Goal: Information Seeking & Learning: Learn about a topic

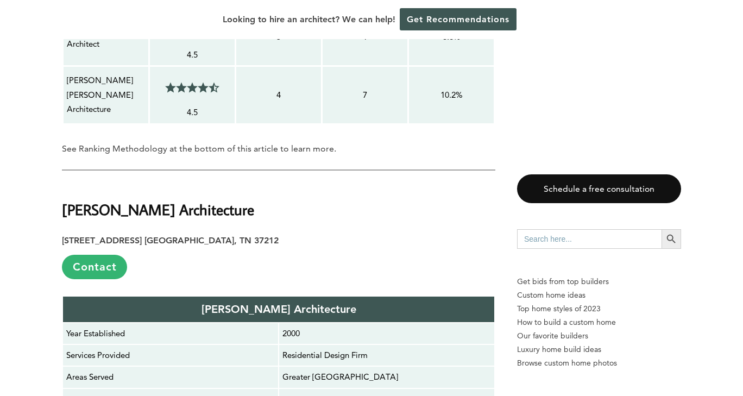
scroll to position [1630, 0]
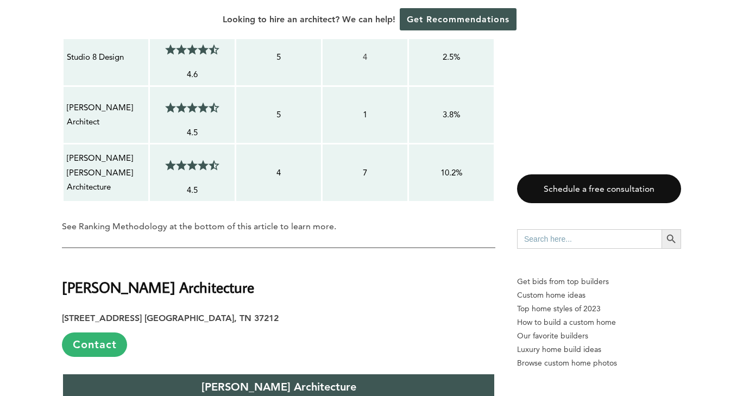
click at [455, 165] on div "10.2%" at bounding box center [451, 172] width 79 height 15
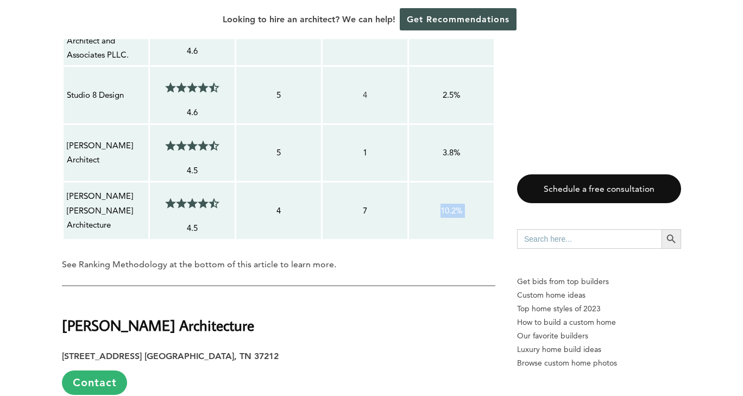
scroll to position [1576, 0]
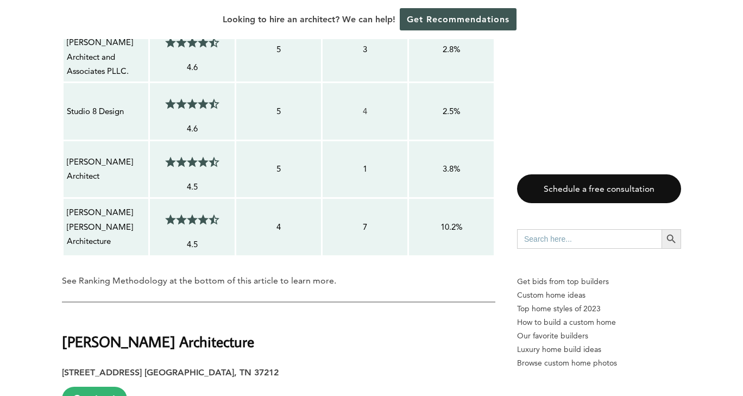
click at [106, 205] on p "[PERSON_NAME] [PERSON_NAME] Architecture" at bounding box center [106, 226] width 78 height 43
click at [179, 206] on ul at bounding box center [192, 219] width 58 height 27
click at [180, 214] on span at bounding box center [178, 219] width 5 height 11
click at [100, 205] on p "[PERSON_NAME] [PERSON_NAME] Architecture" at bounding box center [106, 226] width 78 height 43
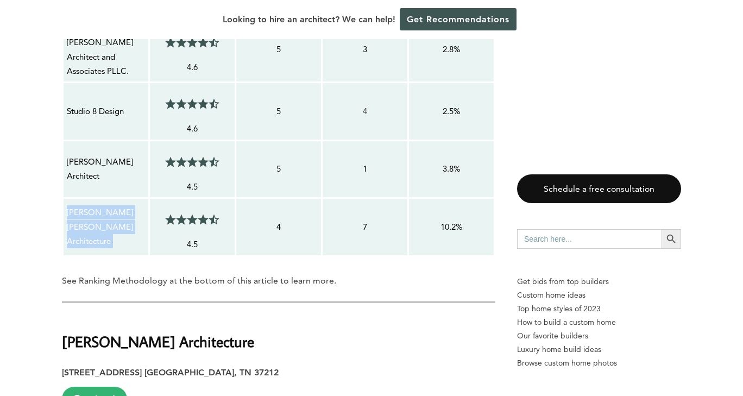
click at [100, 205] on p "[PERSON_NAME] [PERSON_NAME] Architecture" at bounding box center [106, 226] width 78 height 43
click at [159, 201] on div "4.5/5" at bounding box center [192, 218] width 79 height 35
click at [171, 214] on span at bounding box center [173, 219] width 5 height 11
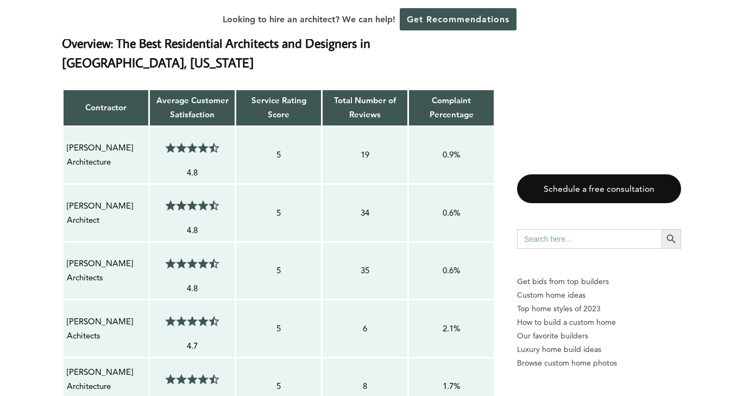
scroll to position [870, 0]
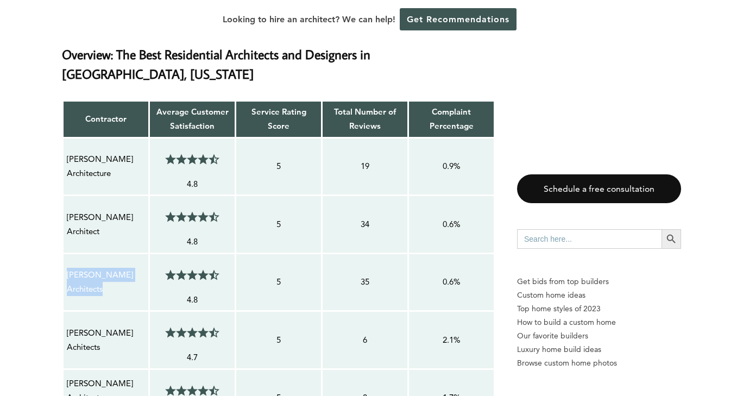
drag, startPoint x: 110, startPoint y: 267, endPoint x: 65, endPoint y: 248, distance: 48.4
click at [65, 253] on td "[PERSON_NAME] Architects" at bounding box center [106, 282] width 86 height 58
copy p "[PERSON_NAME] Architects"
click at [103, 210] on p "[PERSON_NAME] Architect" at bounding box center [106, 224] width 78 height 29
drag, startPoint x: 99, startPoint y: 209, endPoint x: 63, endPoint y: 196, distance: 38.1
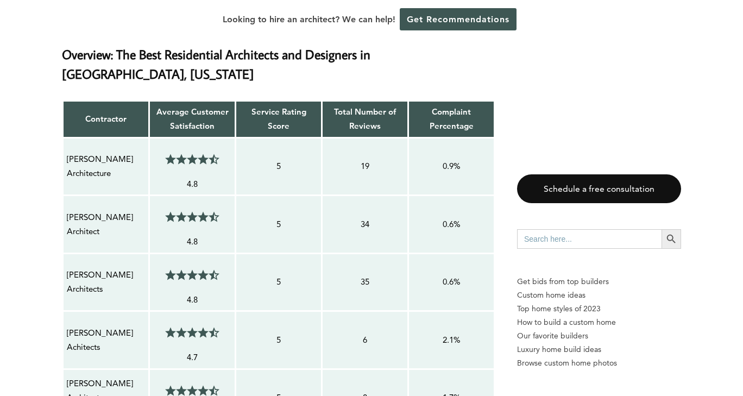
click at [63, 196] on td "[PERSON_NAME] Architect" at bounding box center [106, 224] width 86 height 58
copy p "[PERSON_NAME] Architect"
drag, startPoint x: 116, startPoint y: 153, endPoint x: 66, endPoint y: 132, distance: 54.8
click at [66, 152] on div "[PERSON_NAME] Architecture" at bounding box center [105, 167] width 79 height 30
copy p "[PERSON_NAME] Architecture"
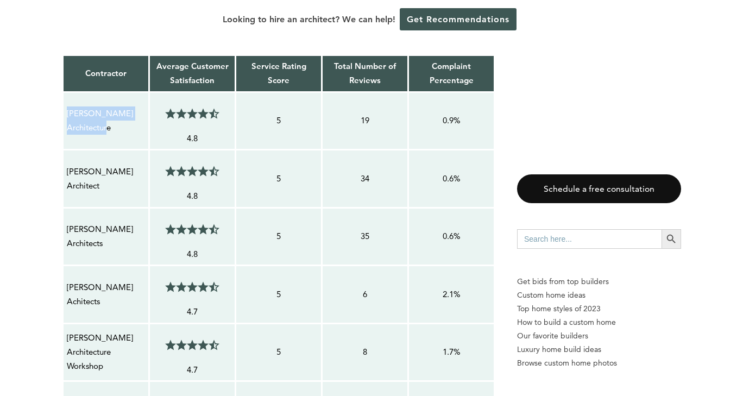
scroll to position [924, 0]
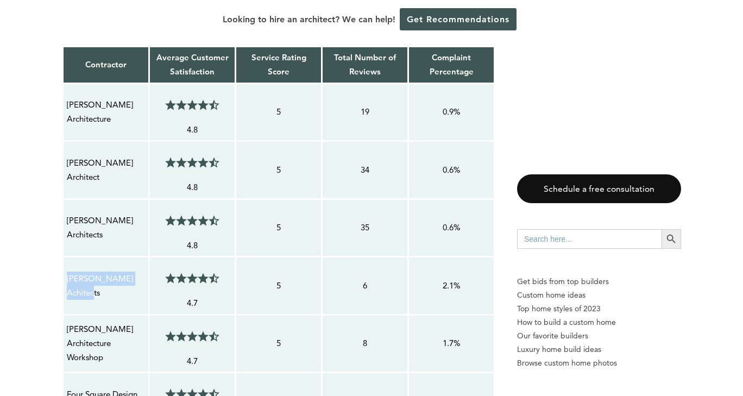
drag, startPoint x: 105, startPoint y: 273, endPoint x: 65, endPoint y: 254, distance: 44.7
click at [65, 257] on td "[PERSON_NAME] Achitects" at bounding box center [106, 286] width 86 height 58
copy p "[PERSON_NAME] Achitects"
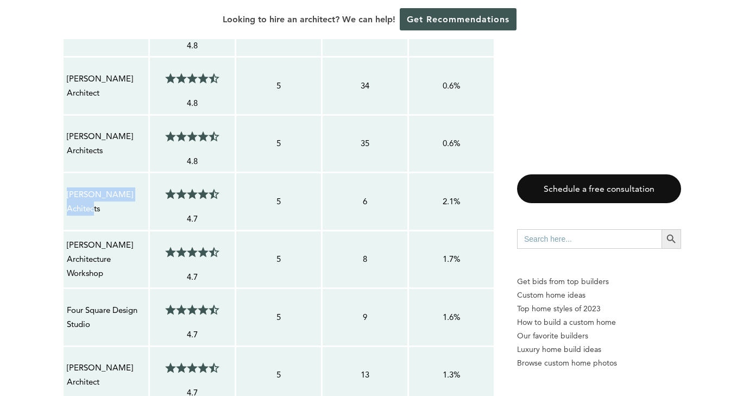
scroll to position [1033, 0]
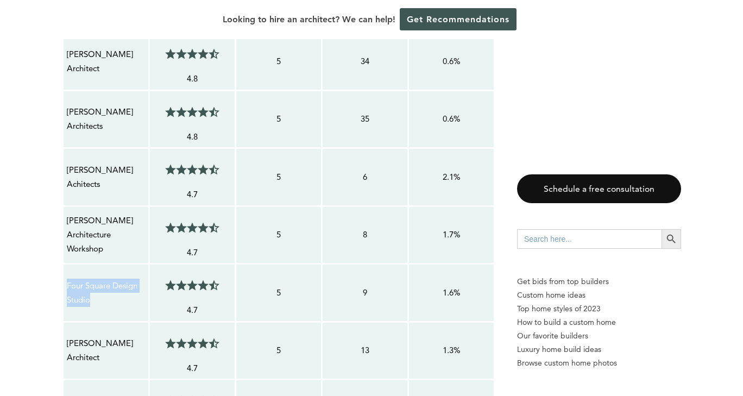
drag, startPoint x: 94, startPoint y: 277, endPoint x: 68, endPoint y: 260, distance: 31.2
click at [68, 279] on p "Four Square Design Studio" at bounding box center [106, 293] width 78 height 29
copy p "Four Square Design Studio"
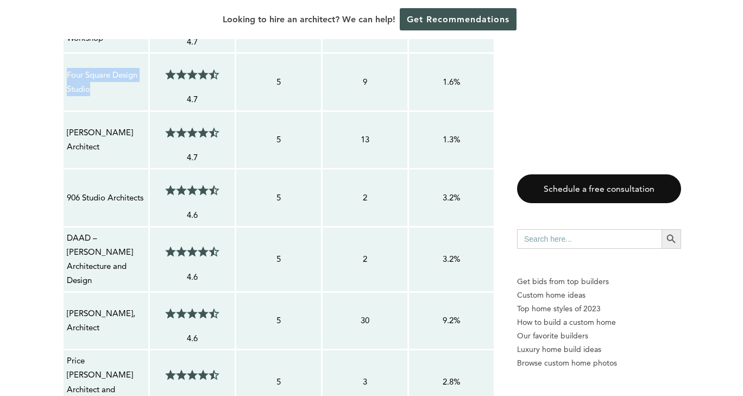
scroll to position [1250, 0]
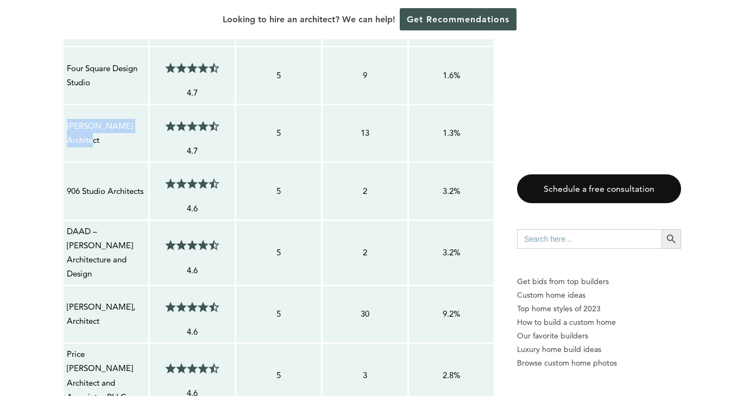
drag, startPoint x: 105, startPoint y: 115, endPoint x: 63, endPoint y: 100, distance: 44.5
click at [63, 104] on td "[PERSON_NAME] Architect" at bounding box center [106, 133] width 86 height 58
copy p "[PERSON_NAME] Architect"
click at [92, 224] on p "DAAD – [PERSON_NAME] Architecture and Design" at bounding box center [106, 252] width 78 height 57
click at [87, 242] on p "DAAD – [PERSON_NAME] Architecture and Design" at bounding box center [106, 252] width 78 height 57
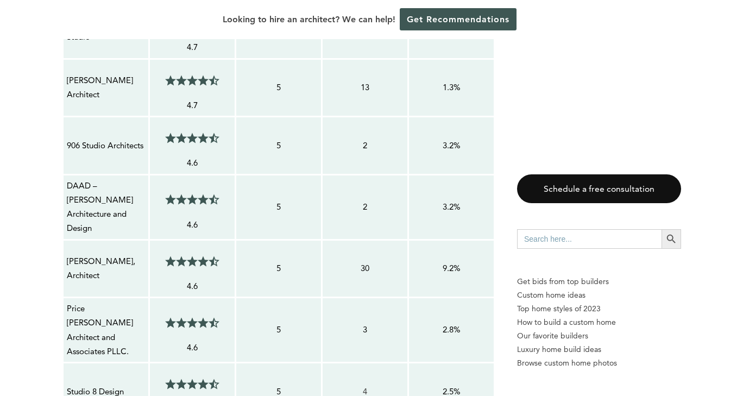
scroll to position [1304, 0]
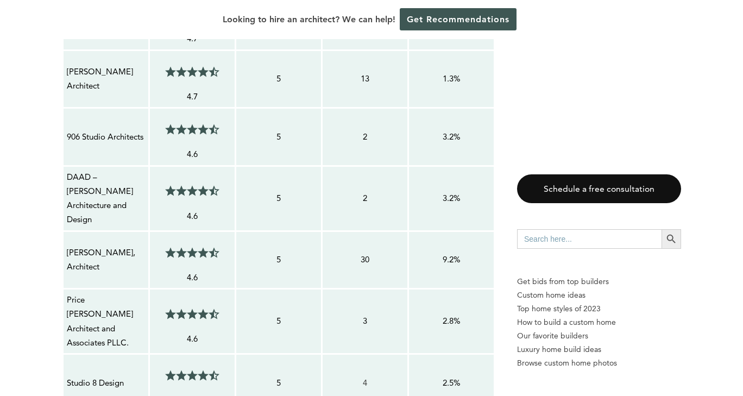
drag, startPoint x: 109, startPoint y: 230, endPoint x: 64, endPoint y: 219, distance: 46.5
click at [64, 231] on td "[PERSON_NAME], Architect" at bounding box center [106, 260] width 86 height 58
copy p "[PERSON_NAME], Architect"
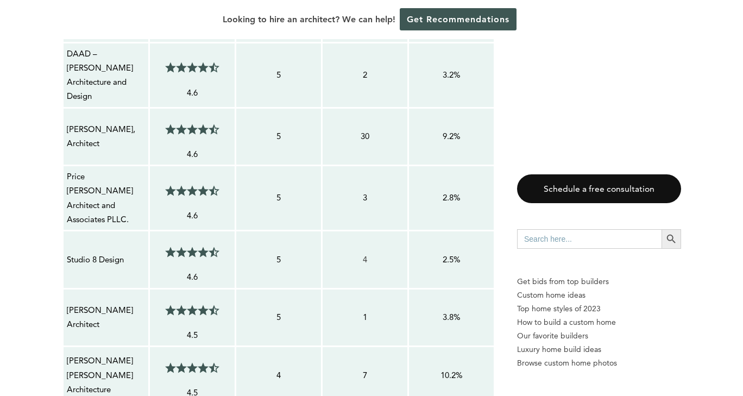
scroll to position [1467, 0]
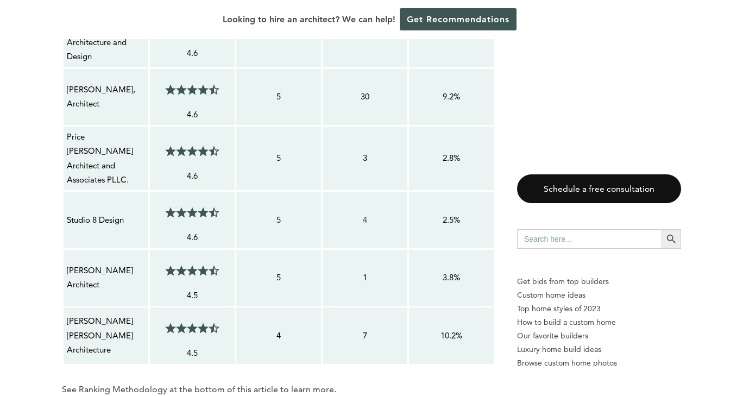
click at [90, 136] on p "Price [PERSON_NAME] Architect and Associates PLLC." at bounding box center [106, 158] width 78 height 57
click at [90, 135] on p "Price [PERSON_NAME] Architect and Associates PLLC." at bounding box center [106, 158] width 78 height 57
drag, startPoint x: 101, startPoint y: 243, endPoint x: 66, endPoint y: 224, distance: 40.3
click at [66, 263] on div "[PERSON_NAME] Architect" at bounding box center [105, 278] width 79 height 30
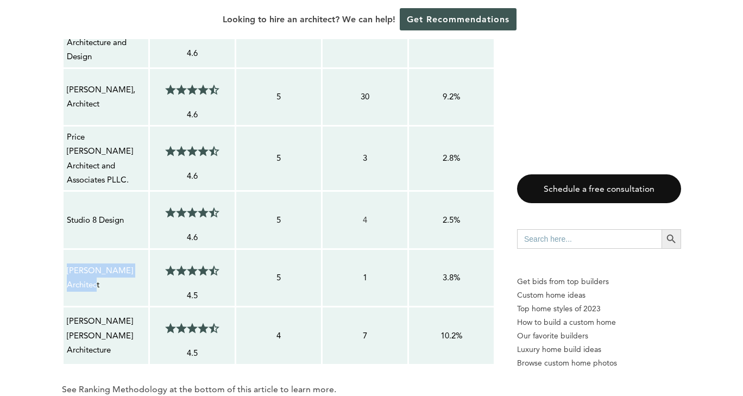
copy p "[PERSON_NAME] Architect"
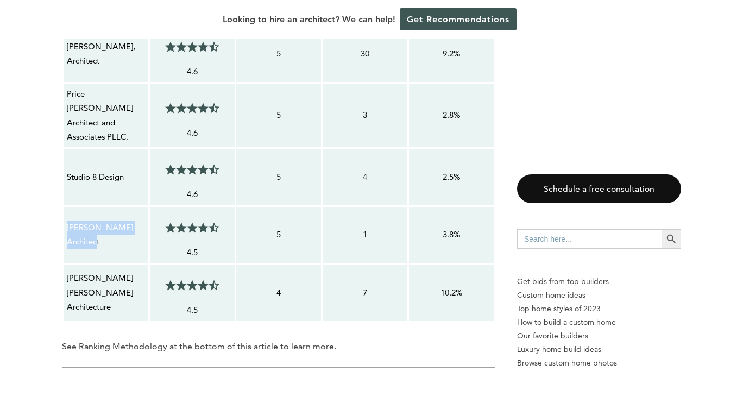
scroll to position [1576, 0]
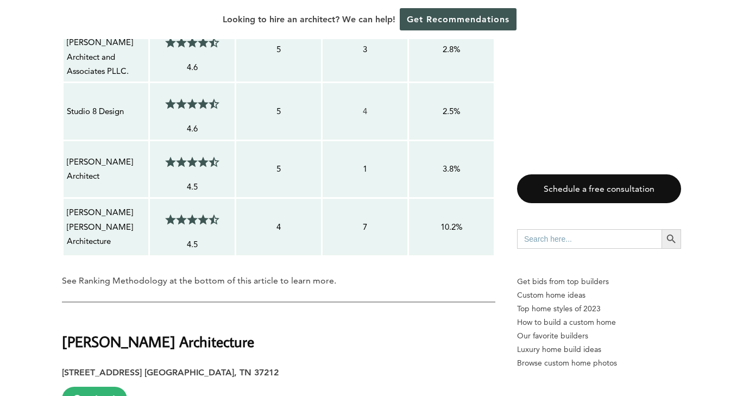
click at [125, 206] on td "[PERSON_NAME] [PERSON_NAME] Architecture" at bounding box center [106, 227] width 86 height 58
click at [455, 220] on p "10.2%" at bounding box center [451, 227] width 78 height 14
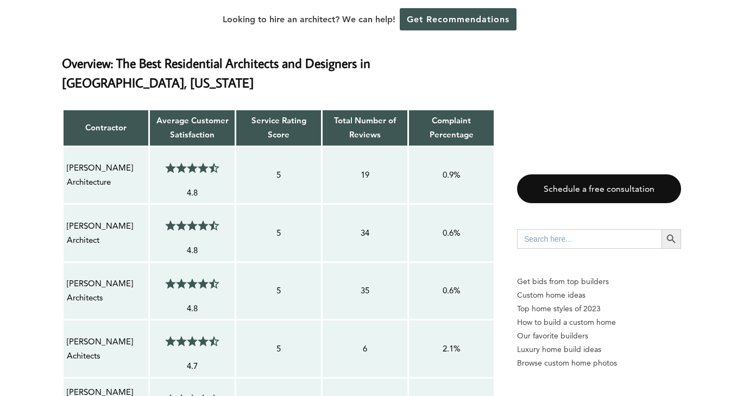
scroll to position [870, 0]
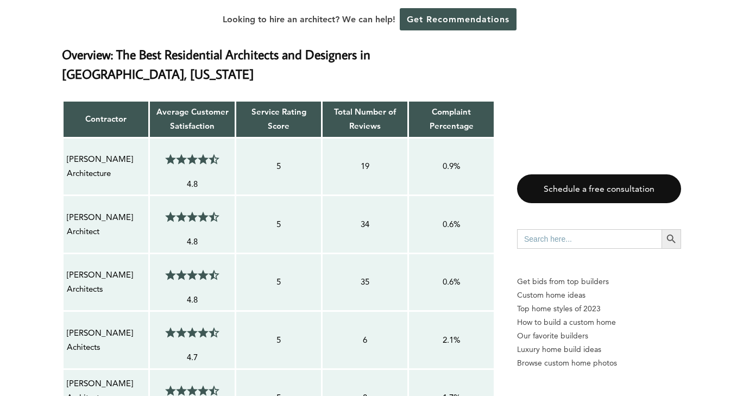
click at [453, 269] on td "0.6%" at bounding box center [451, 282] width 86 height 58
click at [101, 253] on td "[PERSON_NAME] Architects" at bounding box center [106, 282] width 86 height 58
click at [97, 210] on p "[PERSON_NAME] Architect" at bounding box center [106, 224] width 78 height 29
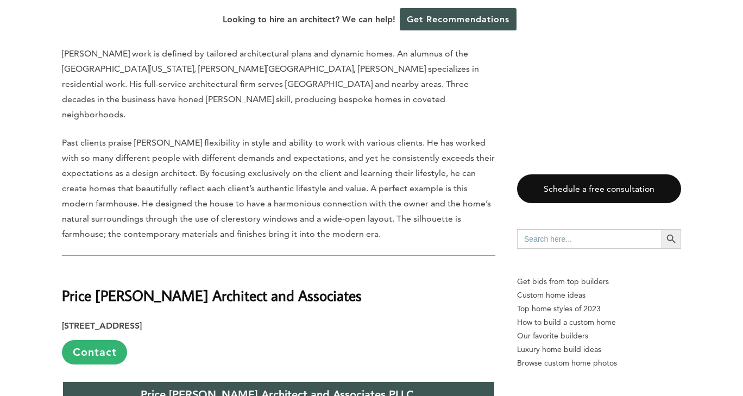
scroll to position [7332, 0]
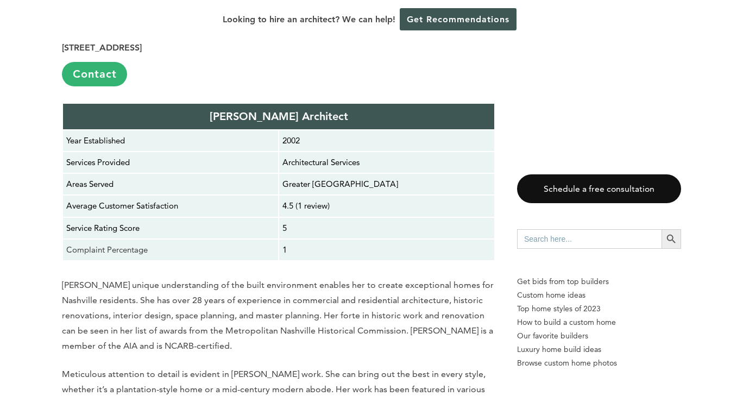
scroll to position [9015, 0]
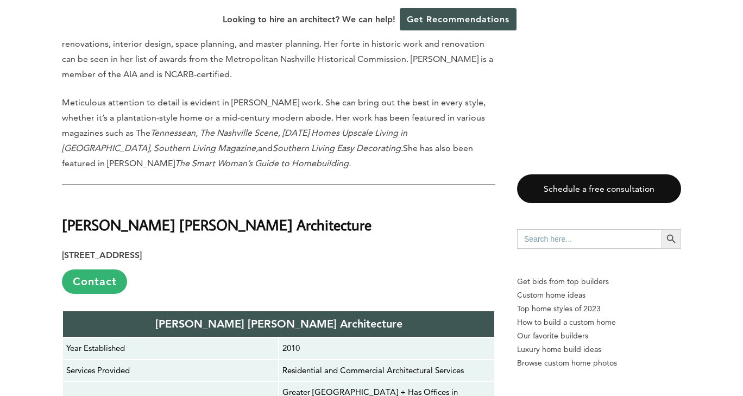
drag, startPoint x: 305, startPoint y: 354, endPoint x: 289, endPoint y: 350, distance: 16.2
drag, startPoint x: 292, startPoint y: 334, endPoint x: 281, endPoint y: 332, distance: 10.5
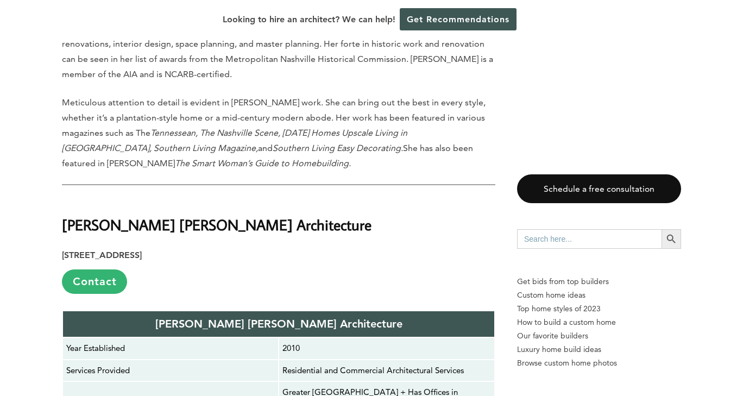
drag, startPoint x: 378, startPoint y: 198, endPoint x: 444, endPoint y: 264, distance: 93.3
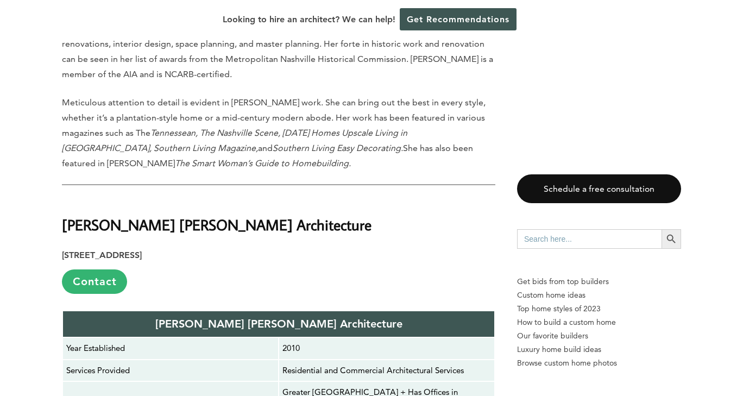
drag, startPoint x: 354, startPoint y: 168, endPoint x: 277, endPoint y: 160, distance: 77.1
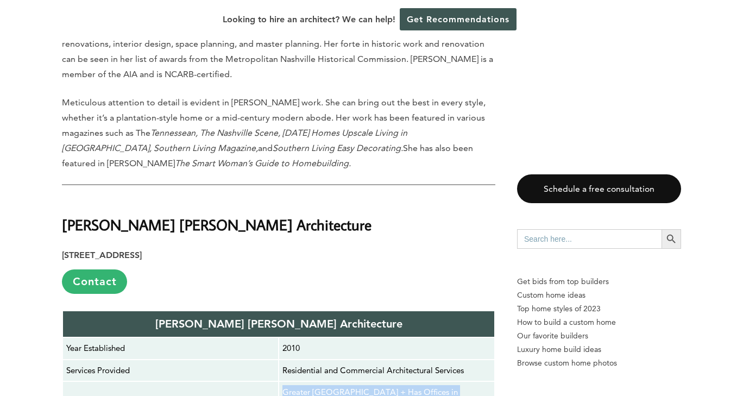
drag, startPoint x: 420, startPoint y: 160, endPoint x: 362, endPoint y: 168, distance: 59.1
drag, startPoint x: 355, startPoint y: 171, endPoint x: 273, endPoint y: 151, distance: 84.8
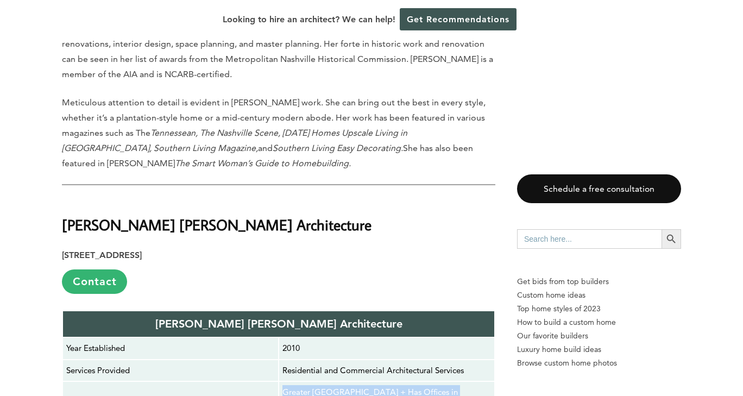
click at [289, 363] on p "Residential and Commercial Architectural Services" at bounding box center [386, 370] width 209 height 14
drag, startPoint x: 282, startPoint y: 137, endPoint x: 469, endPoint y: 150, distance: 187.8
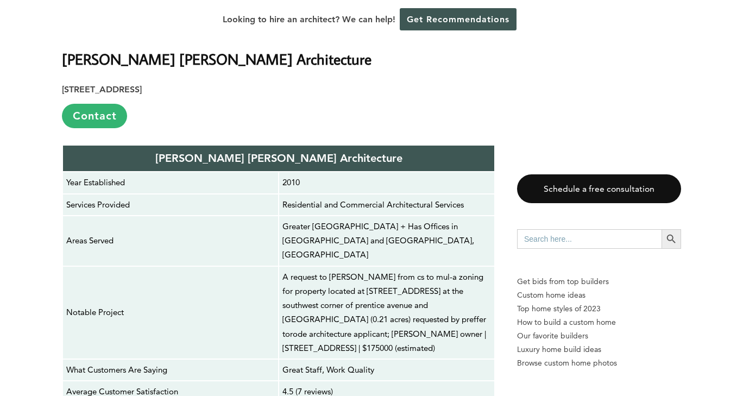
scroll to position [9232, 0]
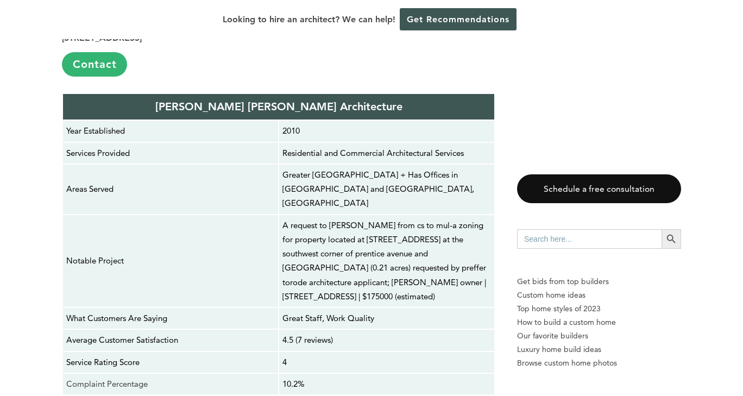
drag, startPoint x: 84, startPoint y: 190, endPoint x: 181, endPoint y: 211, distance: 99.5
drag, startPoint x: 291, startPoint y: 237, endPoint x: 93, endPoint y: 187, distance: 203.3
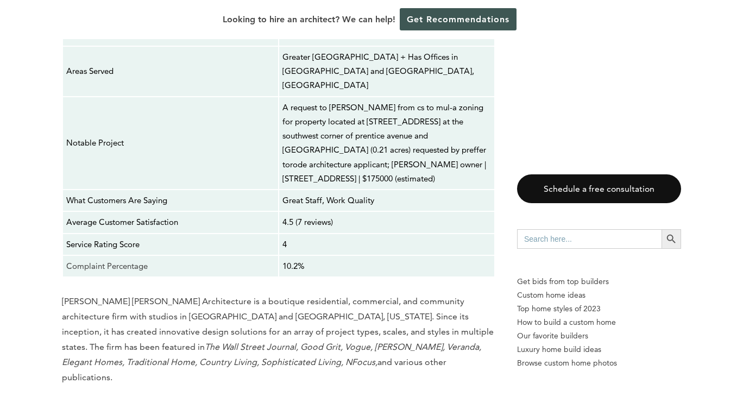
scroll to position [9341, 0]
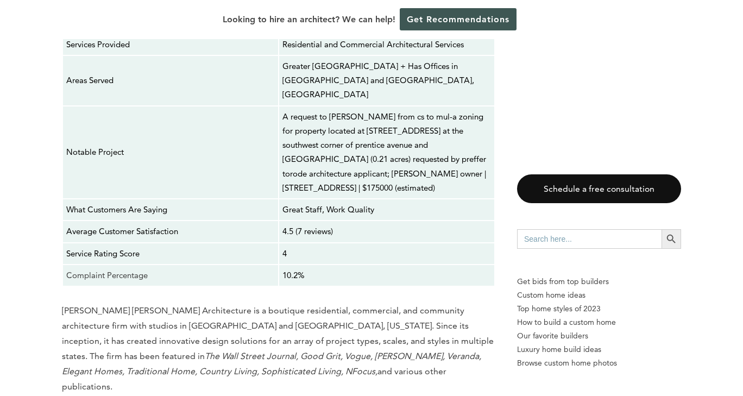
drag, startPoint x: 81, startPoint y: 167, endPoint x: 226, endPoint y: 190, distance: 147.2
drag, startPoint x: 237, startPoint y: 204, endPoint x: 184, endPoint y: 195, distance: 53.8
drag, startPoint x: 72, startPoint y: 157, endPoint x: 154, endPoint y: 196, distance: 90.4
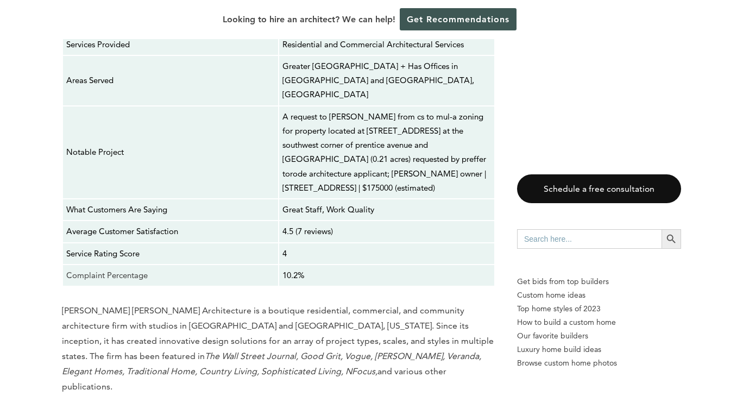
drag, startPoint x: 252, startPoint y: 217, endPoint x: 413, endPoint y: 141, distance: 177.8
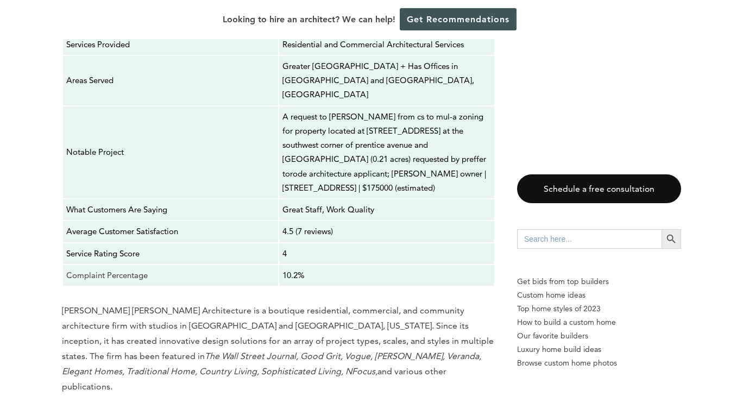
drag, startPoint x: 334, startPoint y: 169, endPoint x: 317, endPoint y: 183, distance: 22.4
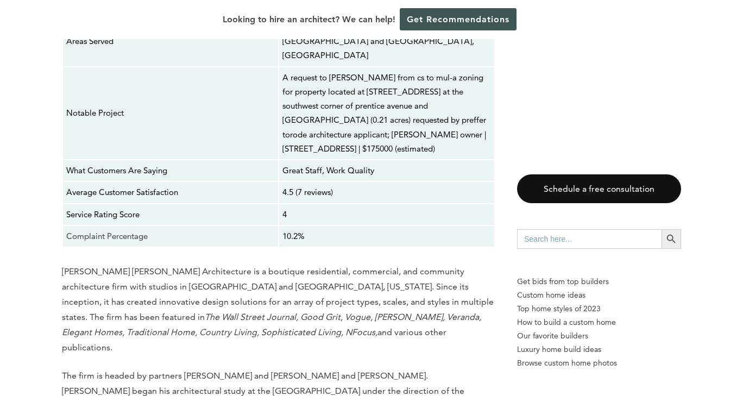
scroll to position [9395, 0]
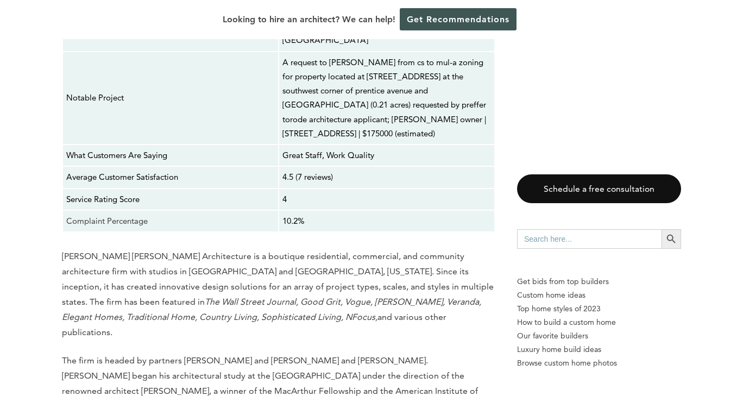
drag, startPoint x: 168, startPoint y: 176, endPoint x: 176, endPoint y: 160, distance: 18.2
drag, startPoint x: 170, startPoint y: 171, endPoint x: 169, endPoint y: 162, distance: 8.7
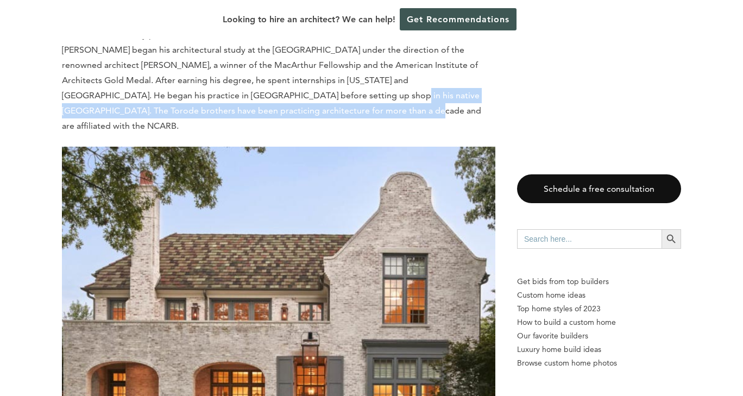
scroll to position [9830, 0]
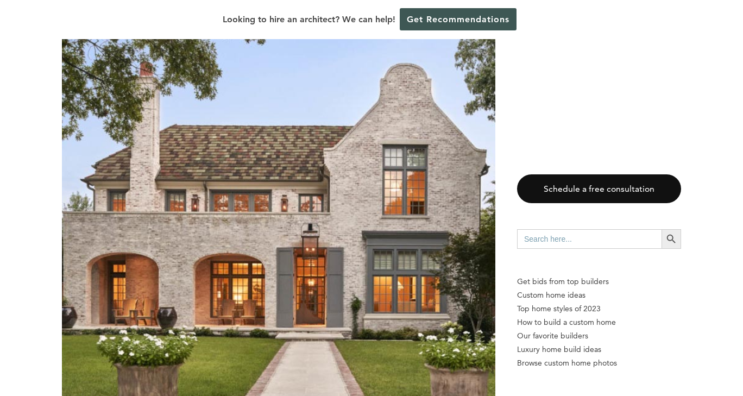
drag, startPoint x: 364, startPoint y: 238, endPoint x: 351, endPoint y: 190, distance: 50.2
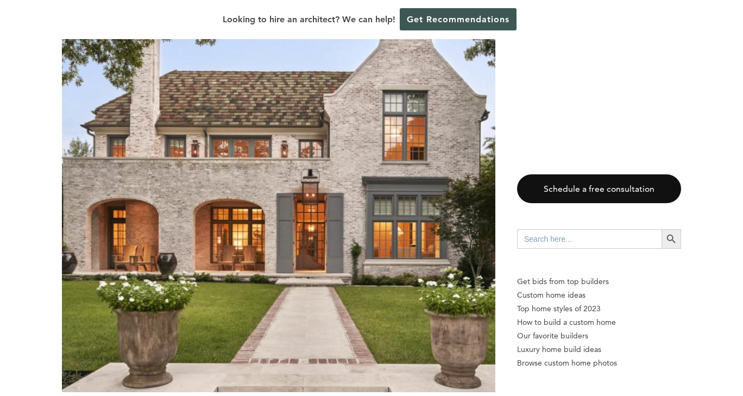
drag, startPoint x: 301, startPoint y: 195, endPoint x: 273, endPoint y: 187, distance: 29.4
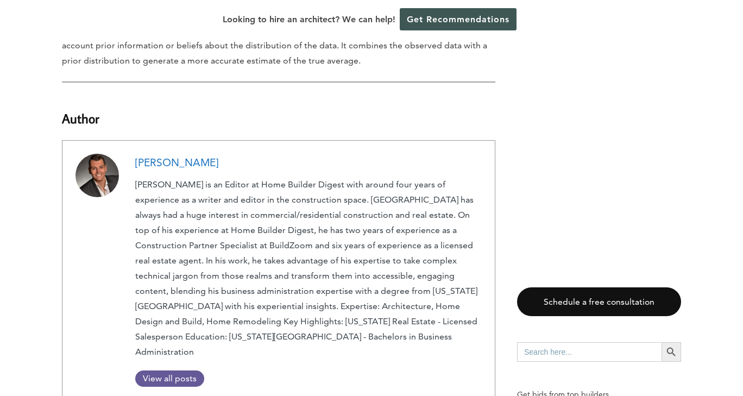
scroll to position [10807, 0]
